Goal: Task Accomplishment & Management: Use online tool/utility

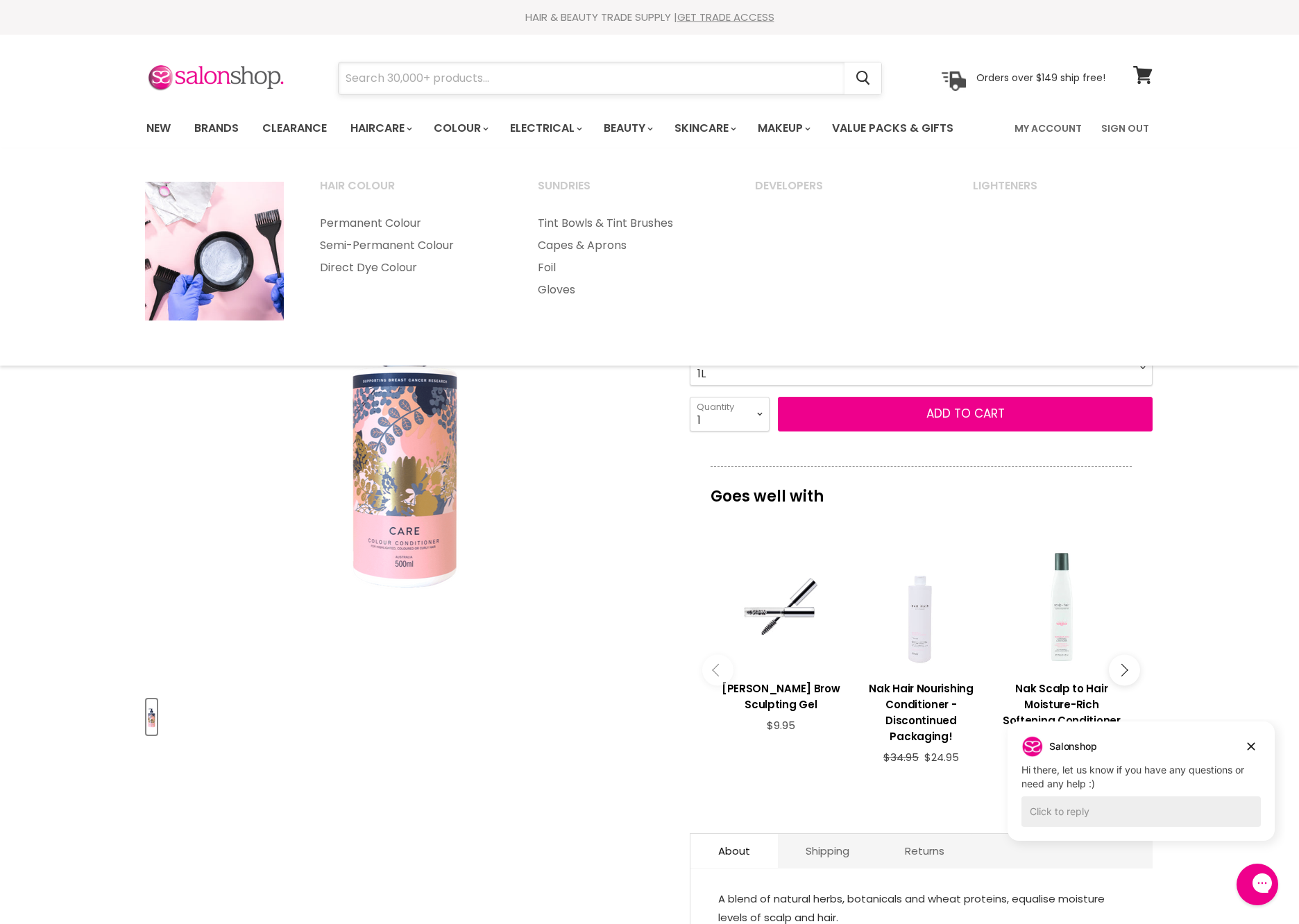
click at [478, 71] on input "Search" at bounding box center [592, 79] width 506 height 32
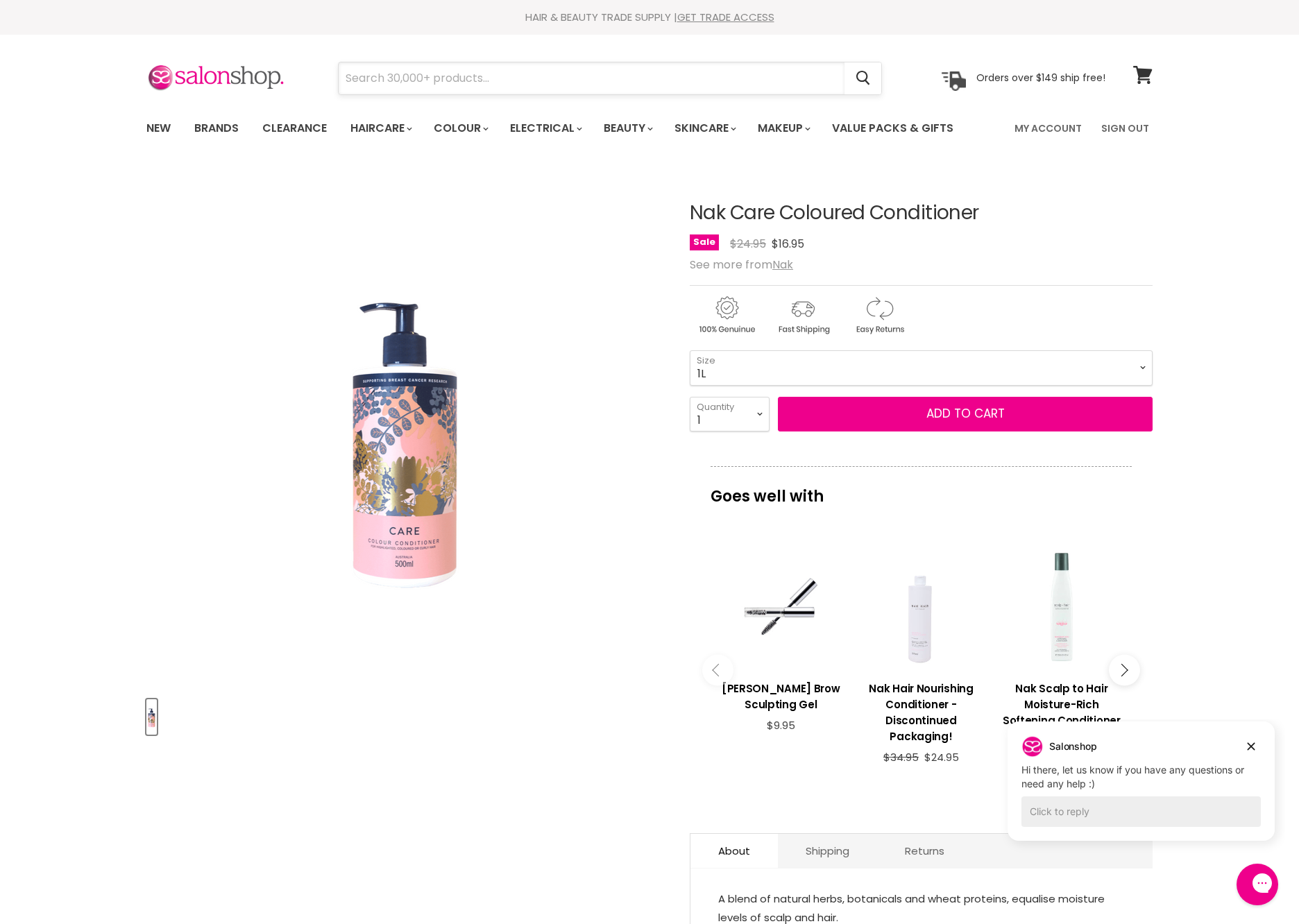
type input "nak care colour"
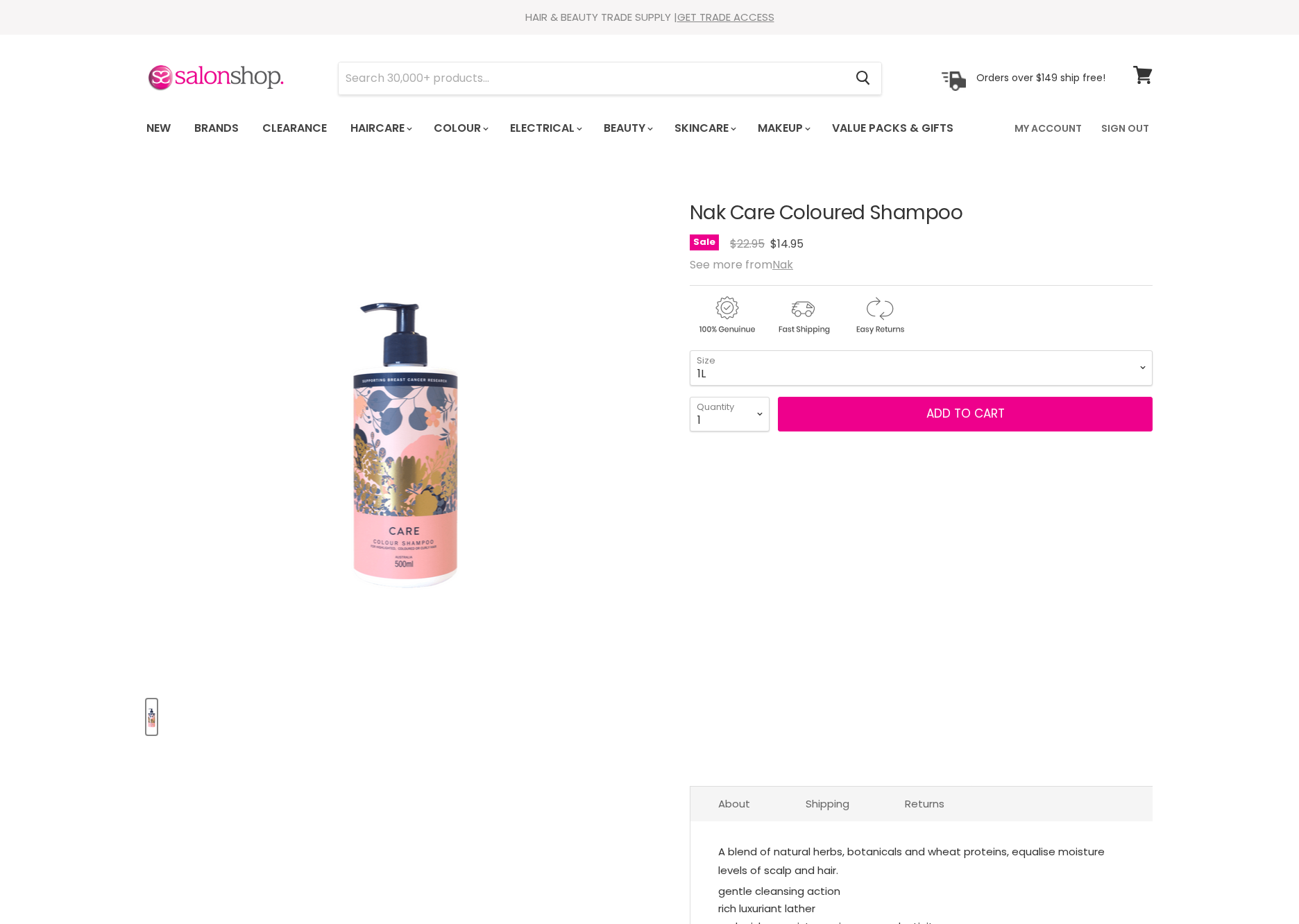
select select "1L"
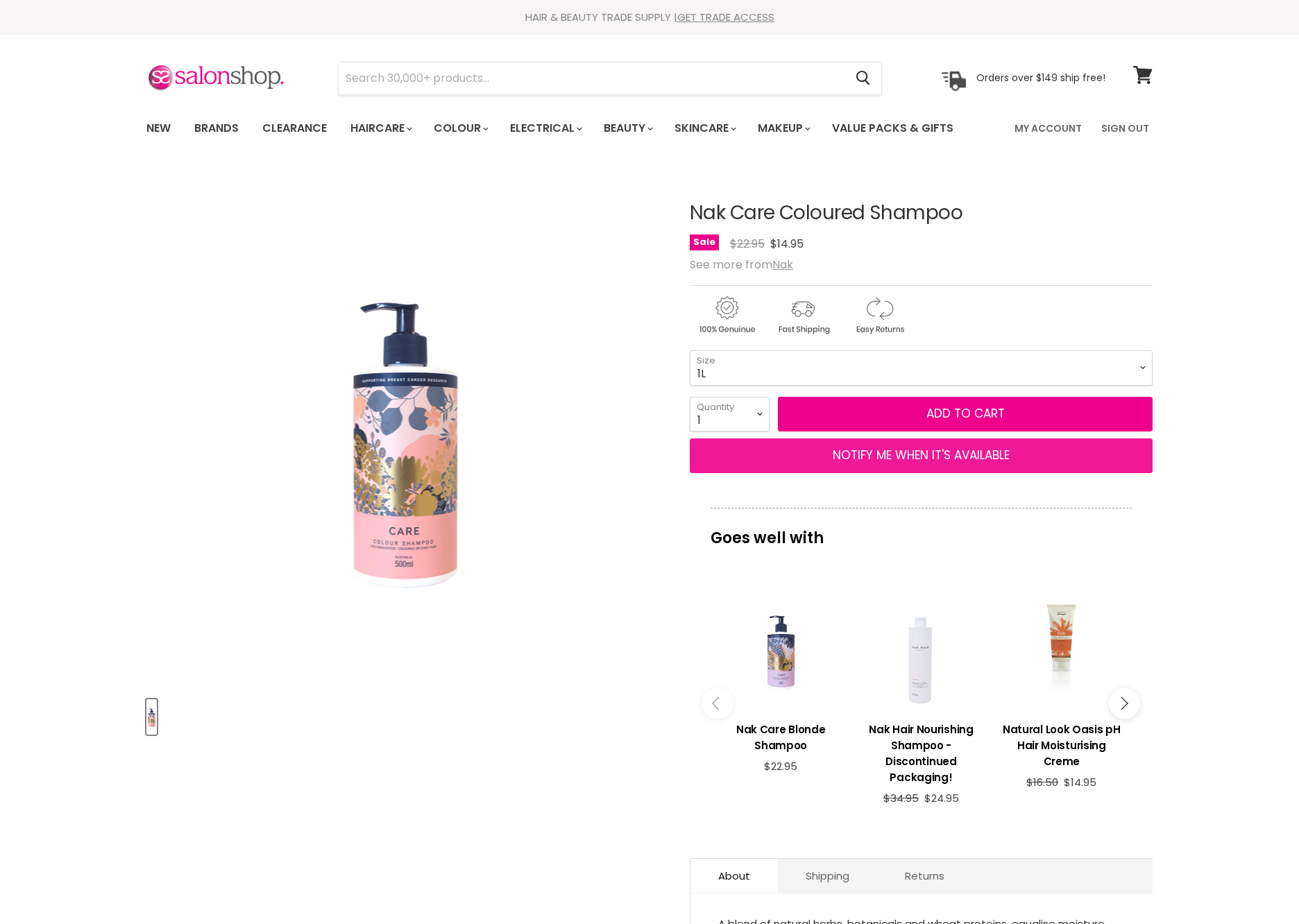
click at [883, 473] on button "NOTIFY ME WHEN IT'S AVAILABLE" at bounding box center [921, 455] width 462 height 34
select select "41504576634935"
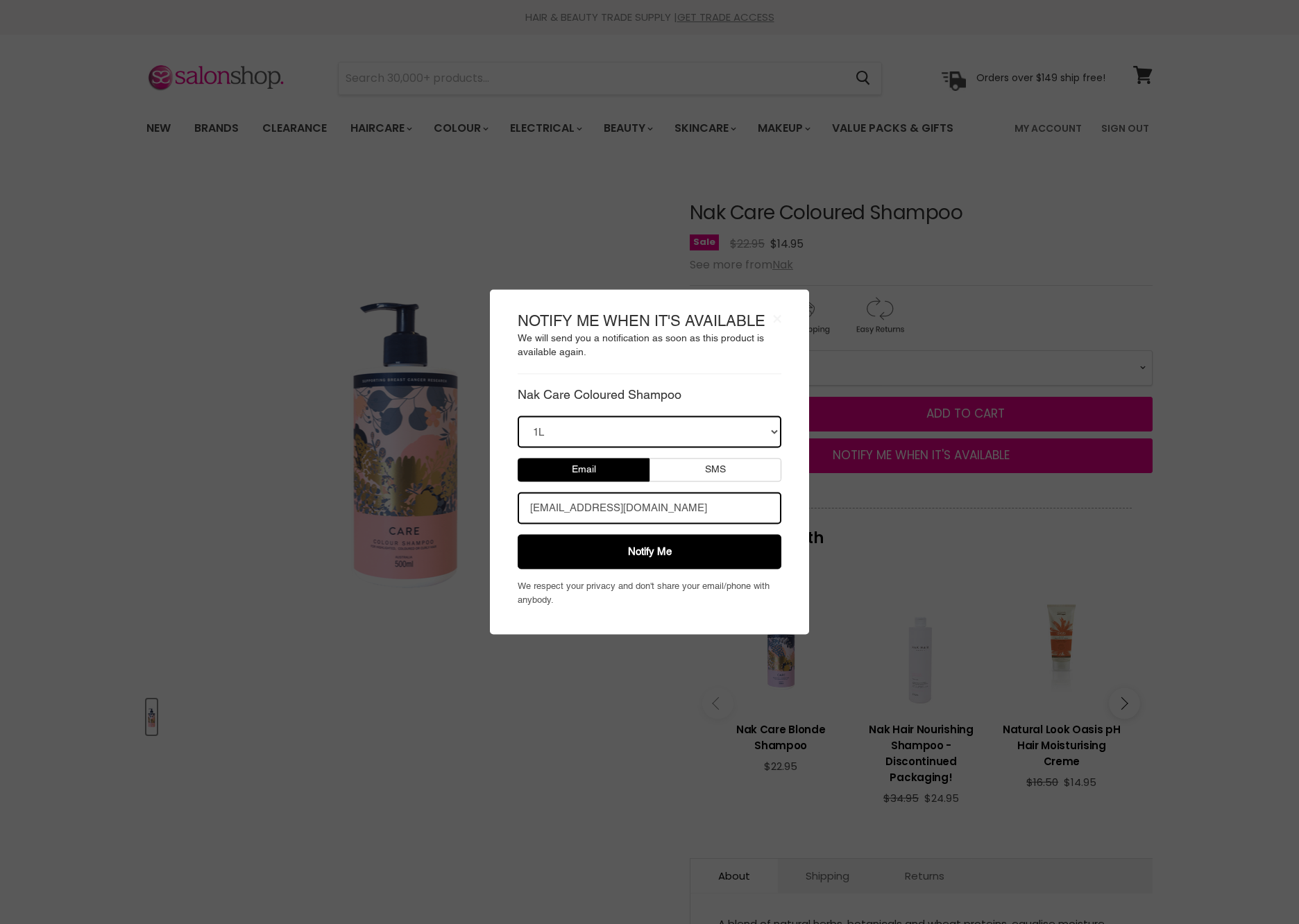
click at [707, 538] on button "Notify Me" at bounding box center [649, 552] width 264 height 34
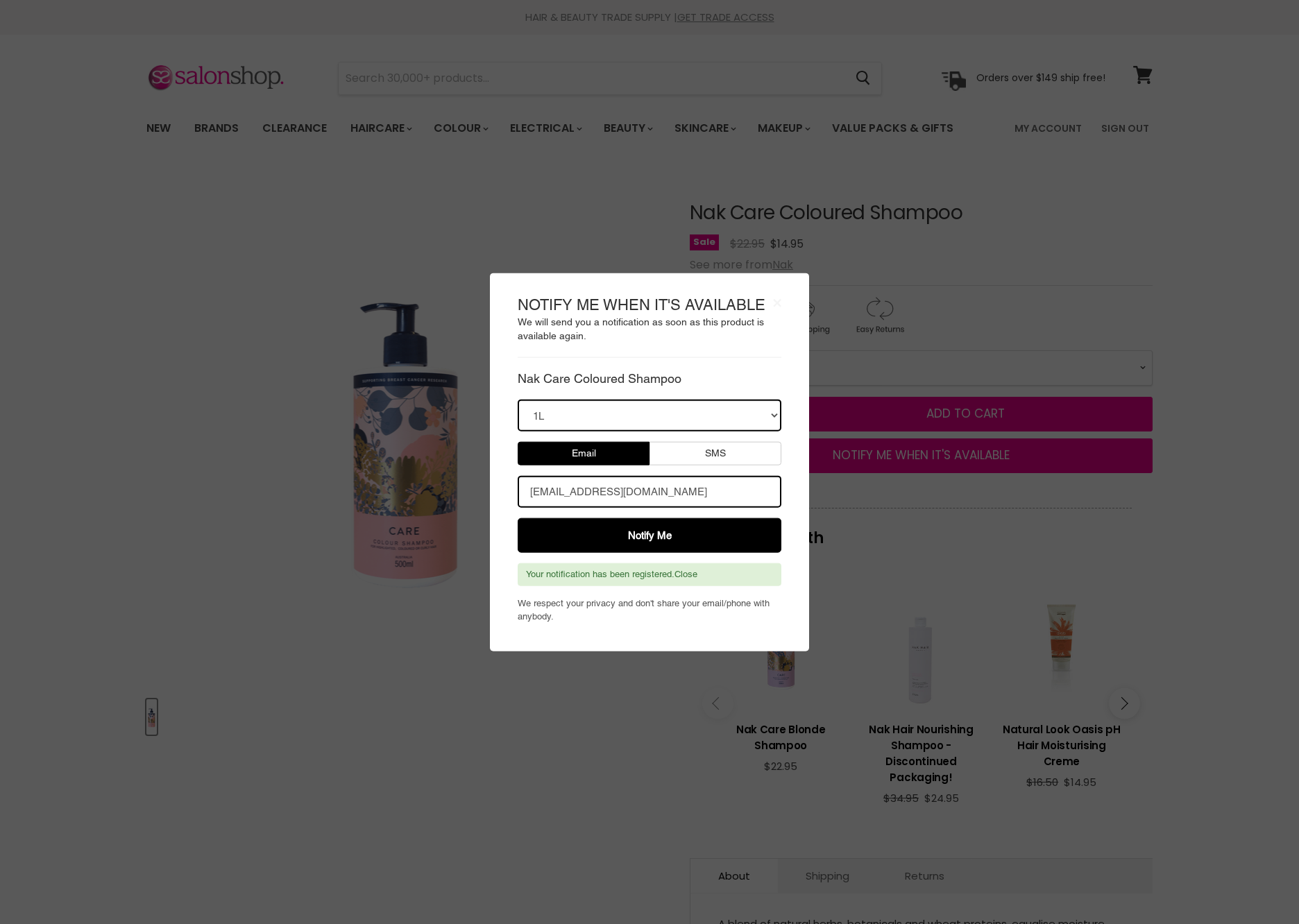
click at [946, 171] on body "× NOTIFY ME WHEN IT'S AVAILABLE We will send you a notification as soon as this…" at bounding box center [649, 462] width 1299 height 924
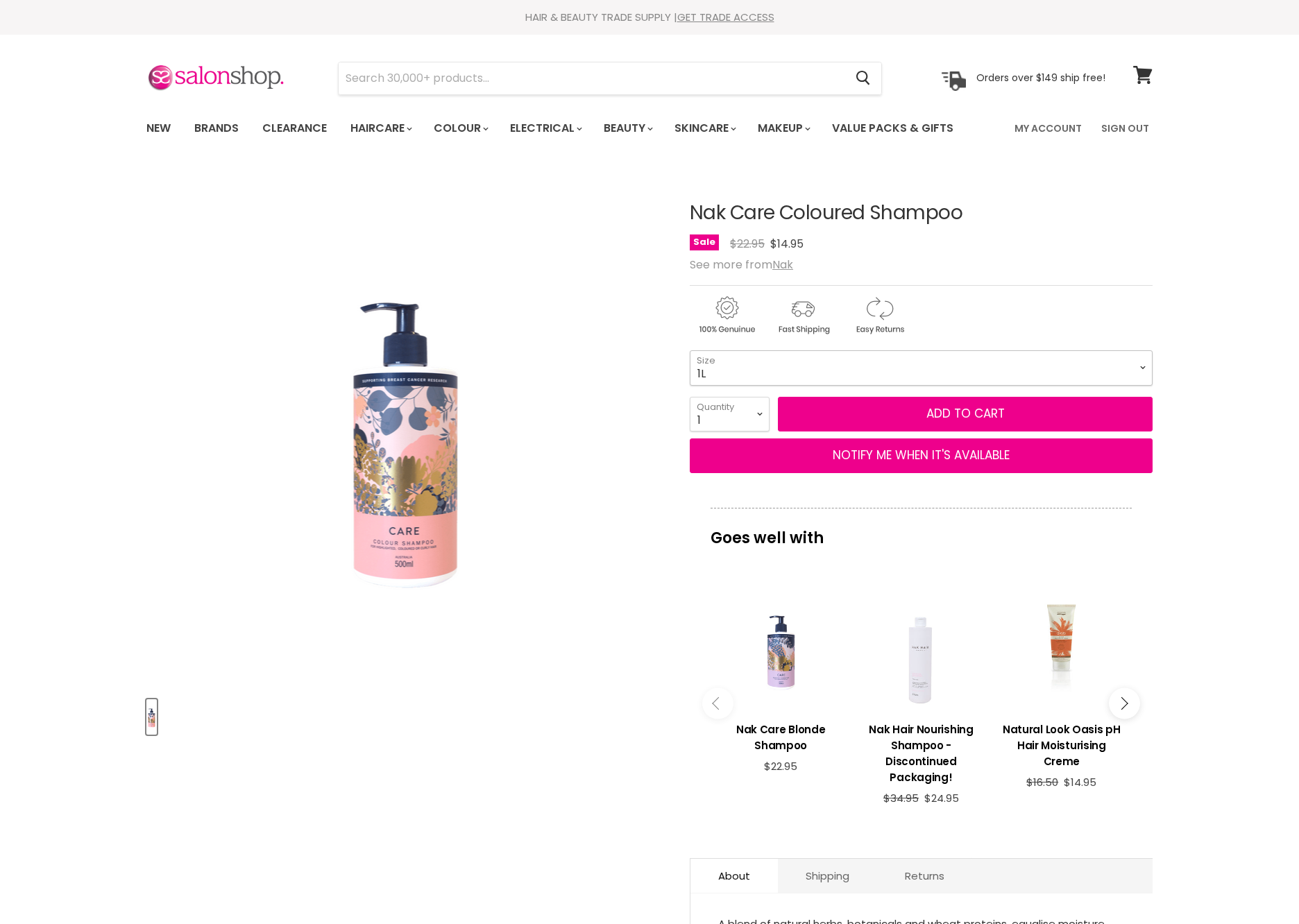
select select "500ml"
